Goal: Task Accomplishment & Management: Use online tool/utility

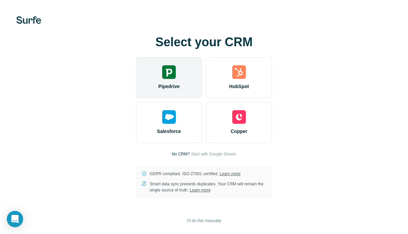
click at [180, 72] on div "Pipedrive" at bounding box center [169, 77] width 66 height 41
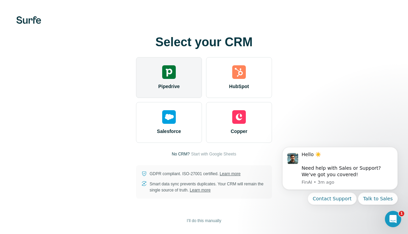
click at [183, 86] on div "Pipedrive" at bounding box center [169, 77] width 66 height 41
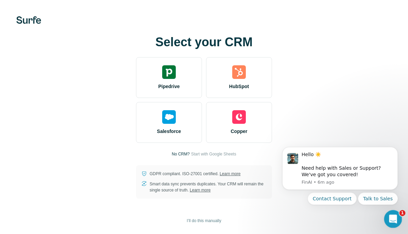
click at [392, 216] on icon "Open Intercom Messenger" at bounding box center [391, 217] width 11 height 11
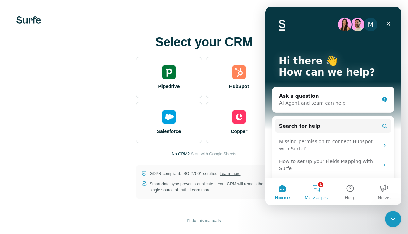
click at [317, 188] on button "1 Messages" at bounding box center [316, 191] width 34 height 27
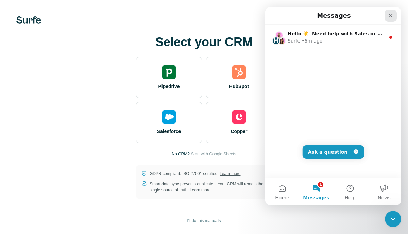
click at [389, 15] on icon "Close" at bounding box center [390, 15] width 5 height 5
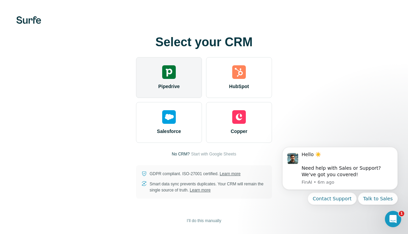
click at [173, 83] on div "Pipedrive" at bounding box center [169, 77] width 66 height 41
click at [179, 72] on div "Pipedrive" at bounding box center [169, 77] width 66 height 41
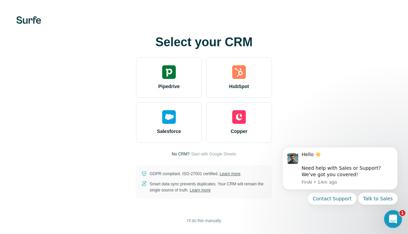
click at [396, 217] on icon "Open Intercom Messenger" at bounding box center [391, 217] width 11 height 11
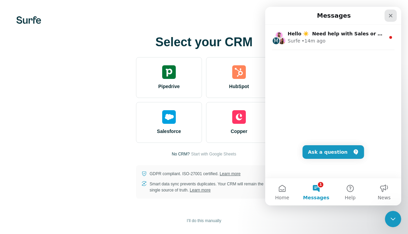
click at [391, 15] on icon "Close" at bounding box center [391, 16] width 4 height 4
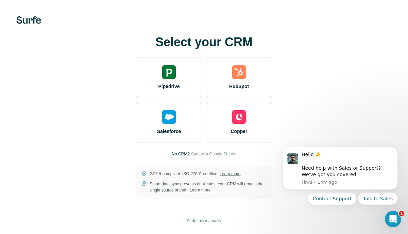
click at [351, 117] on div "Select your CRM Pipedrive HubSpot Salesforce Copper No CRM? Start with Google S…" at bounding box center [204, 116] width 381 height 163
click at [396, 150] on icon "Dismiss notification" at bounding box center [396, 149] width 4 height 4
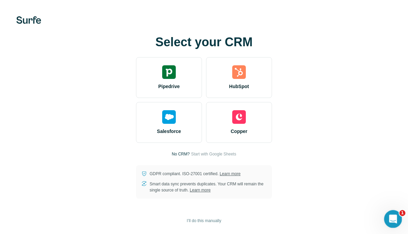
click at [390, 219] on icon "Open Intercom Messenger" at bounding box center [391, 217] width 11 height 11
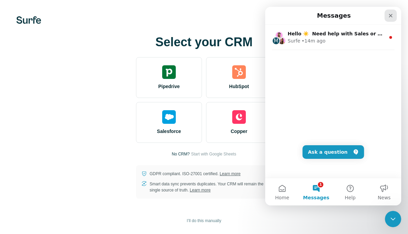
click at [389, 16] on icon "Close" at bounding box center [390, 15] width 5 height 5
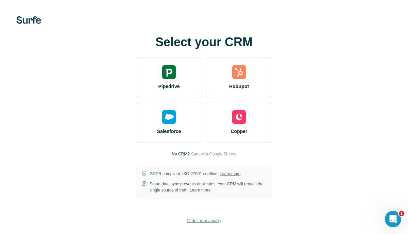
click at [206, 221] on span "I’ll do this manually" at bounding box center [204, 220] width 34 height 6
